Goal: Task Accomplishment & Management: Use online tool/utility

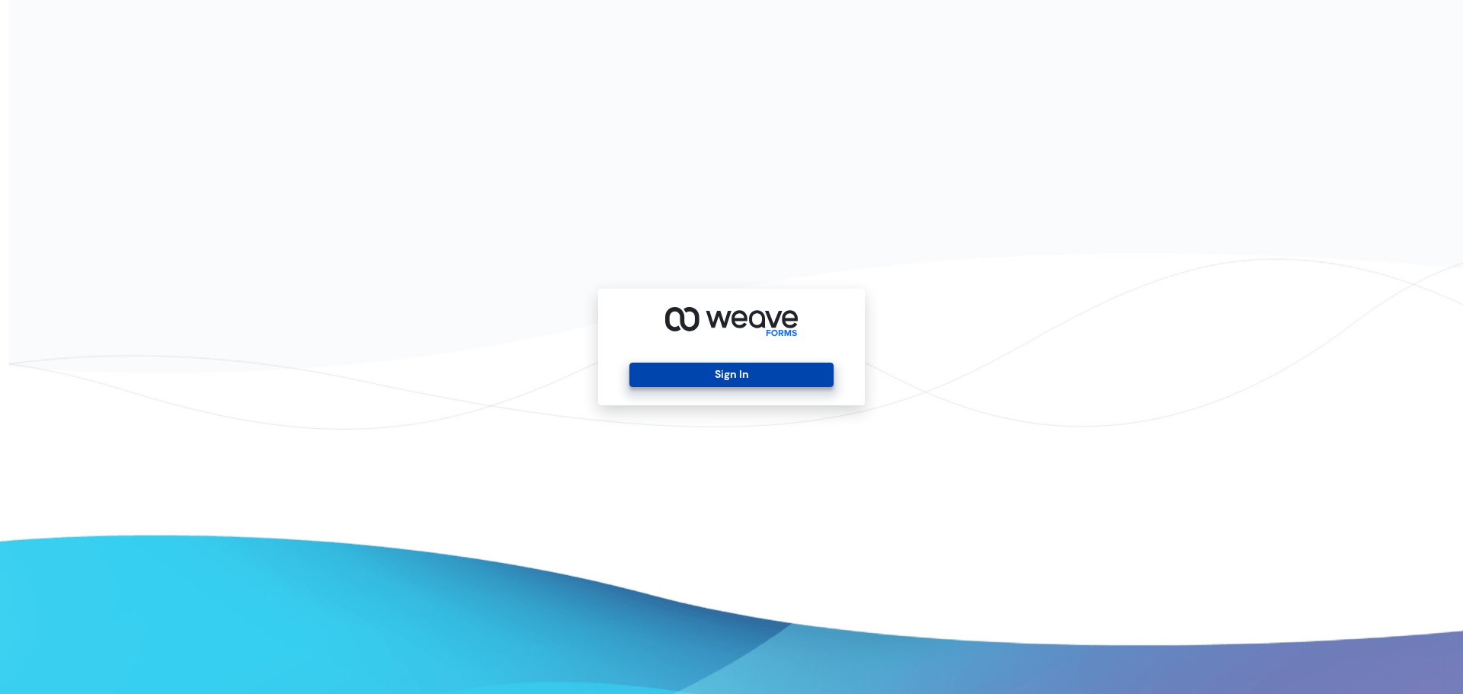
click at [739, 374] on button "Sign In" at bounding box center [730, 375] width 203 height 24
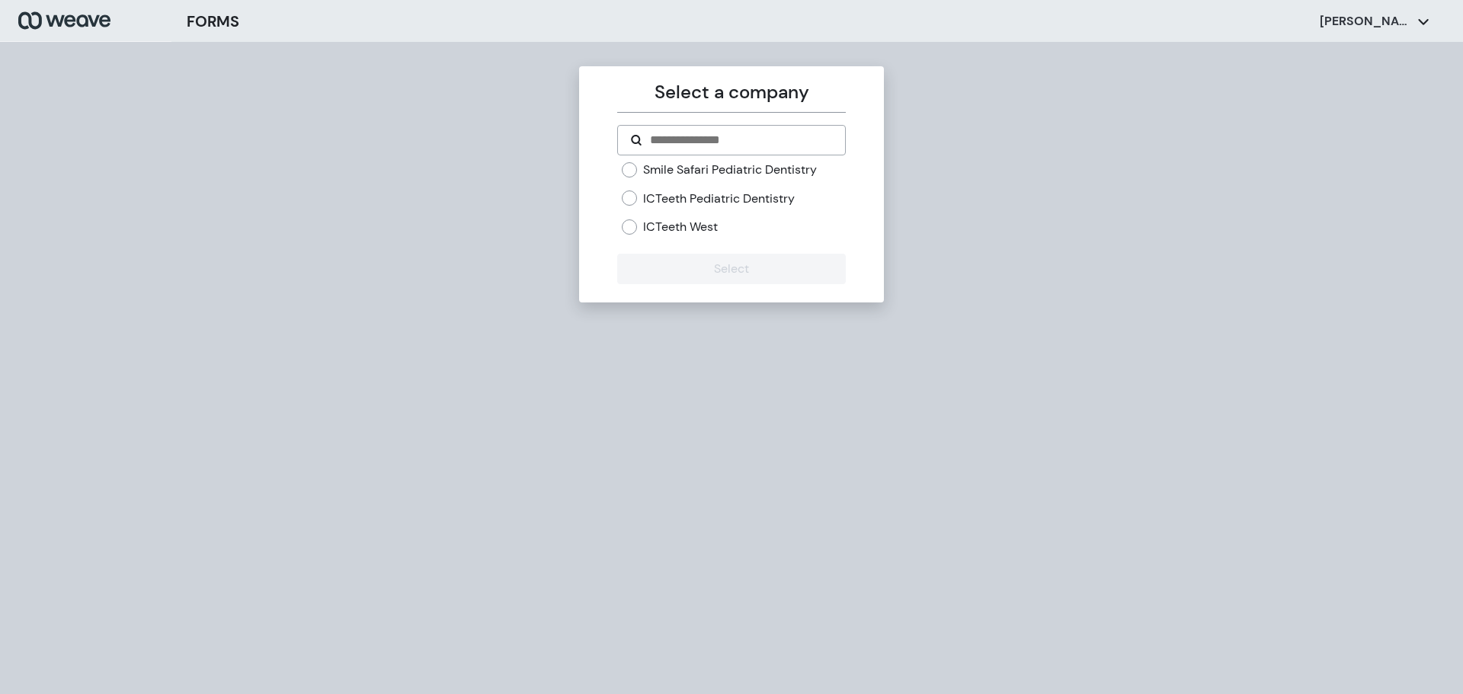
click at [711, 223] on label "ICTeeth West" at bounding box center [680, 227] width 75 height 17
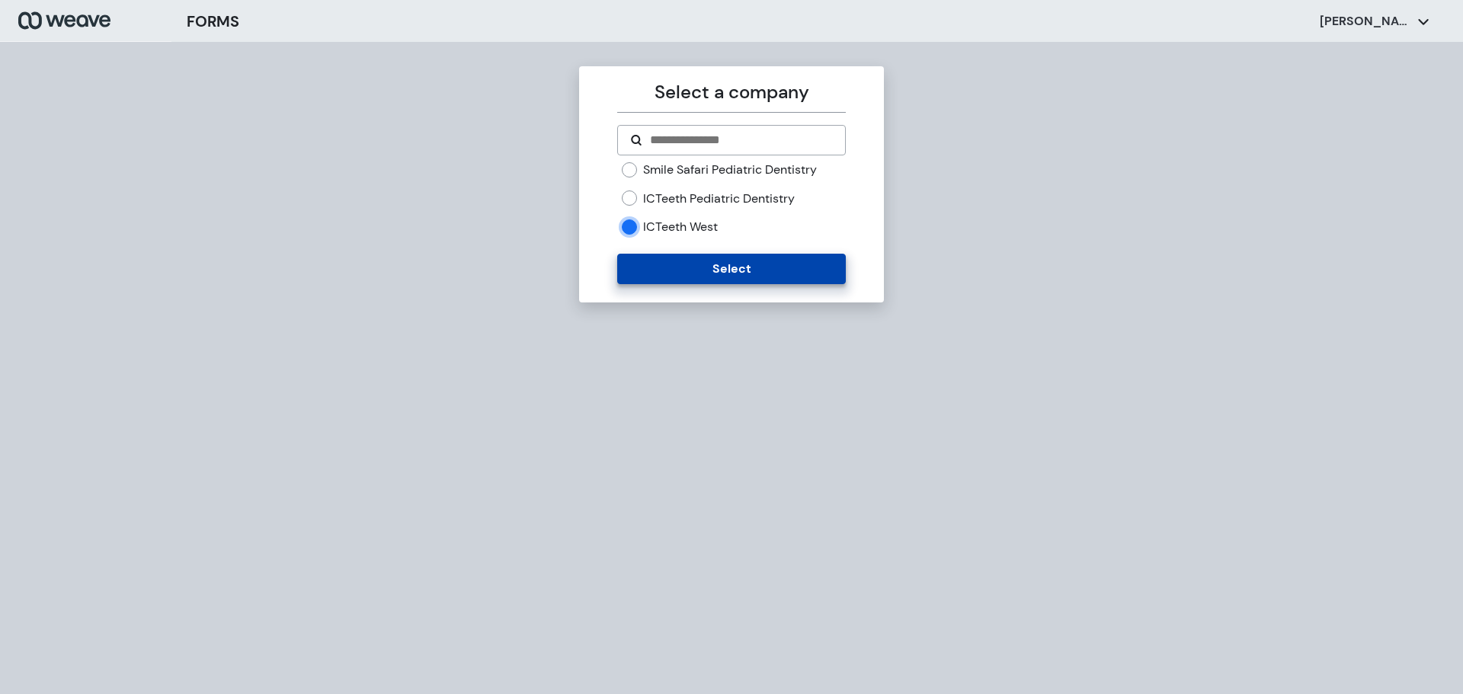
click at [693, 271] on button "Select" at bounding box center [731, 269] width 228 height 30
